Goal: Transaction & Acquisition: Purchase product/service

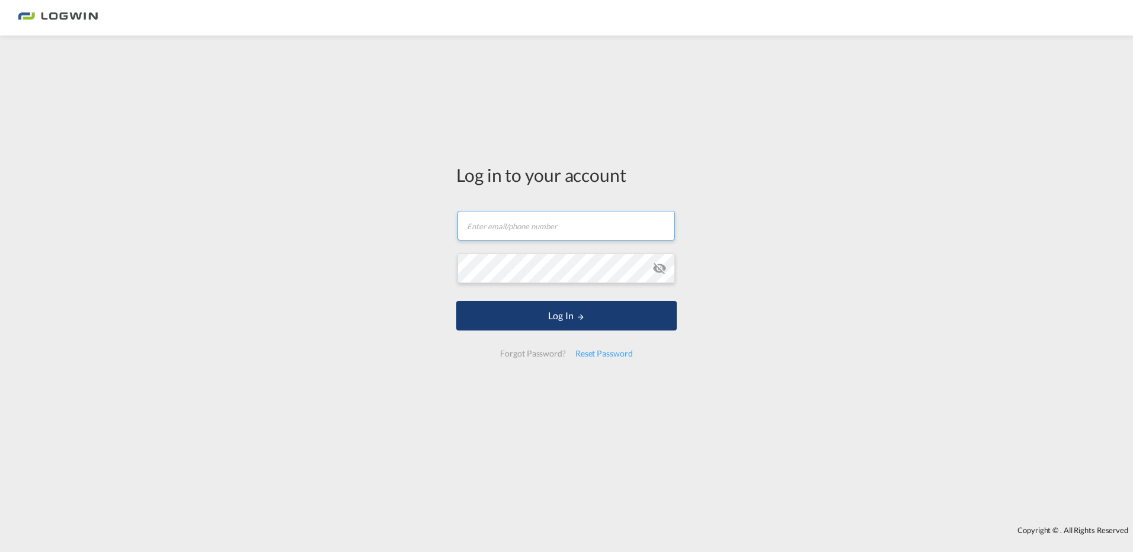
type input "[PERSON_NAME][EMAIL_ADDRESS][DOMAIN_NAME]"
click at [586, 314] on button "Log In" at bounding box center [566, 316] width 221 height 30
